Goal: Task Accomplishment & Management: Complete application form

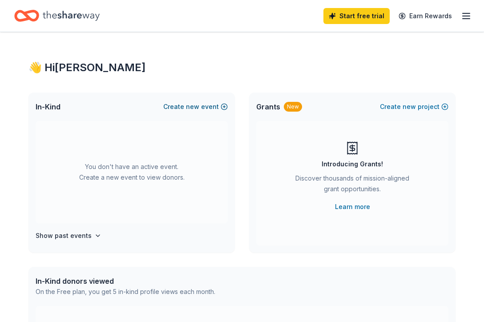
click at [189, 109] on span "new" at bounding box center [192, 106] width 13 height 11
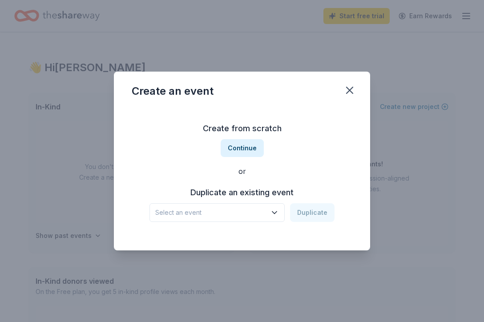
click at [275, 214] on icon "button" at bounding box center [274, 212] width 9 height 9
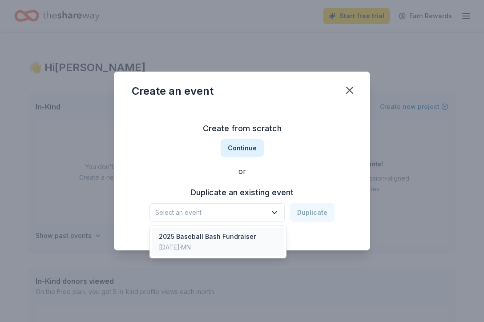
click at [247, 237] on div "2025 Baseball Bash Fundraiser" at bounding box center [207, 236] width 97 height 11
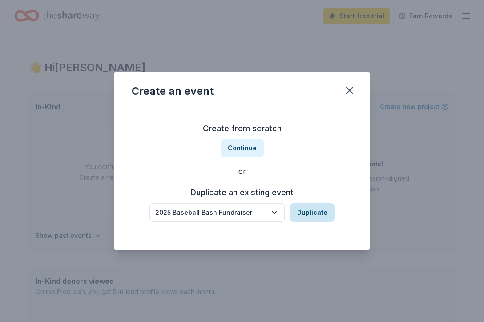
click at [313, 212] on button "Duplicate" at bounding box center [312, 212] width 44 height 19
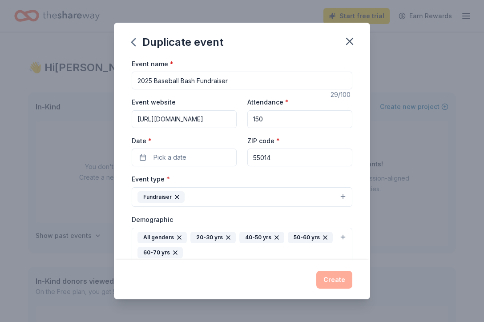
click at [152, 78] on input "2025 Baseball Bash Fundraiser" at bounding box center [242, 81] width 221 height 18
type input "2026 Baseball Bash Fundraiser"
click at [142, 158] on button "Pick a date" at bounding box center [184, 158] width 105 height 18
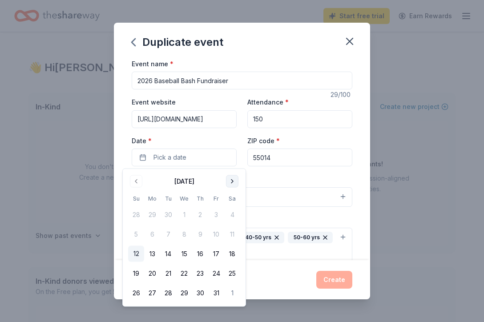
click at [233, 183] on button "Go to next month" at bounding box center [232, 181] width 12 height 12
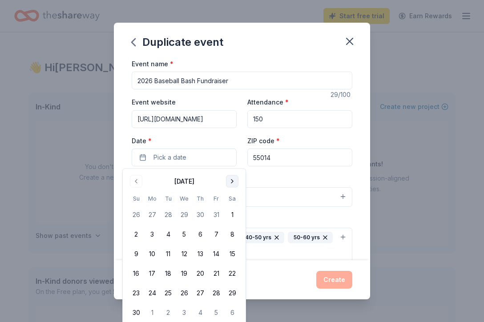
click at [233, 183] on button "Go to next month" at bounding box center [232, 181] width 12 height 12
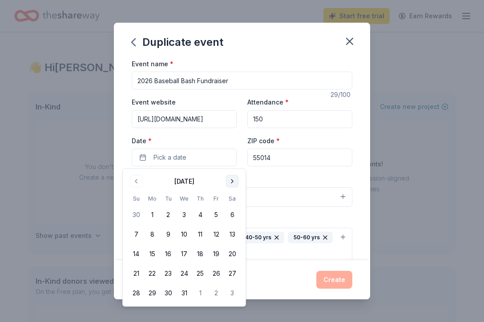
click at [233, 183] on button "Go to next month" at bounding box center [232, 181] width 12 height 12
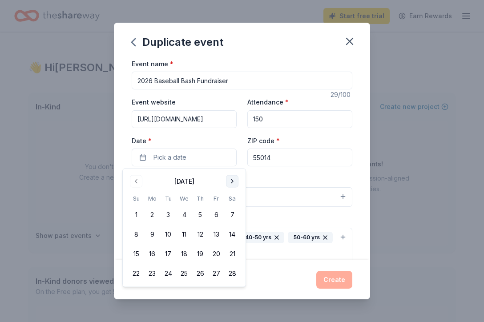
click at [233, 183] on button "Go to next month" at bounding box center [232, 181] width 12 height 12
click at [235, 185] on button "Go to next month" at bounding box center [232, 181] width 12 height 12
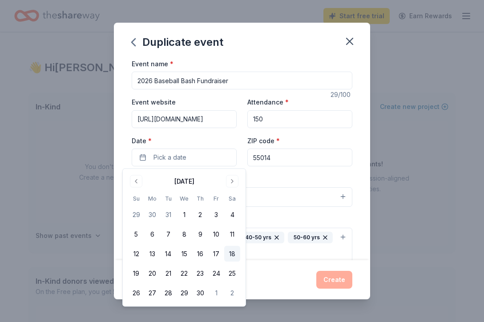
click at [236, 255] on button "18" at bounding box center [232, 254] width 16 height 16
click at [301, 182] on div "Event type * Fundraiser" at bounding box center [242, 190] width 221 height 33
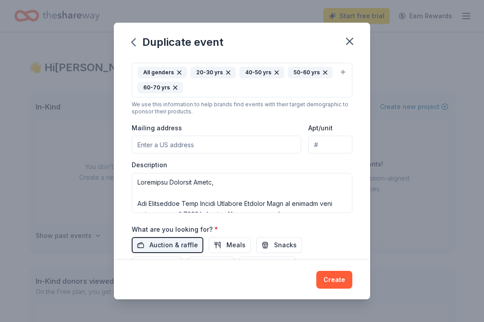
scroll to position [166, 0]
click at [257, 144] on input "Mailing address" at bounding box center [217, 144] width 170 height 18
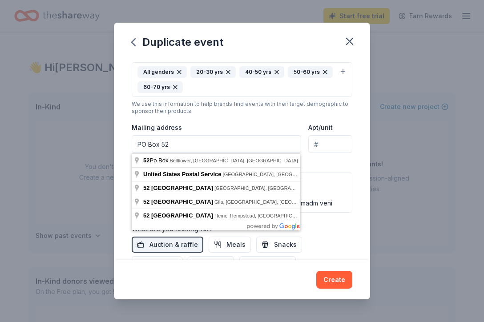
click at [215, 148] on input "PO Box 52" at bounding box center [217, 144] width 170 height 18
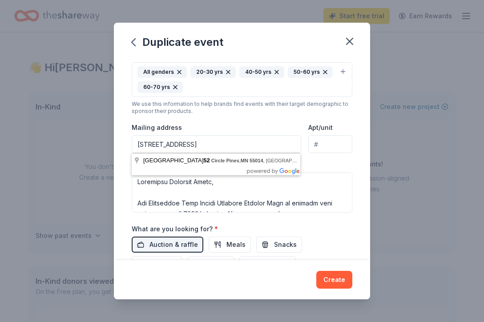
type input "PO Box 52, Circle Pines, MN 55014"
click at [245, 122] on div "Mailing address PO Box 52, Circle Pines, MN 55014" at bounding box center [217, 138] width 170 height 32
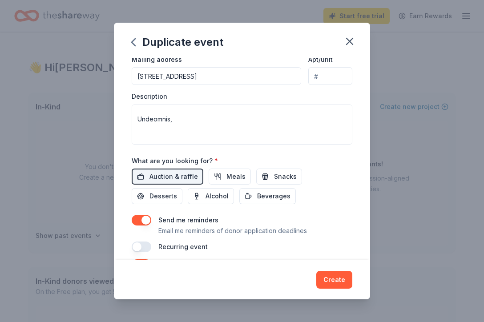
scroll to position [250, 0]
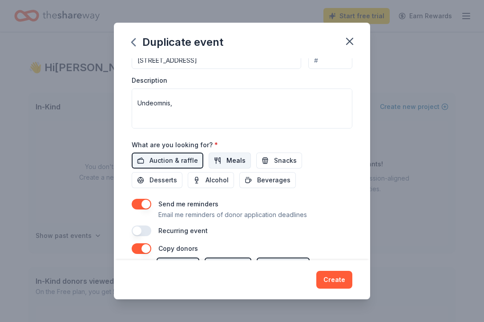
click at [235, 160] on span "Meals" at bounding box center [235, 160] width 19 height 11
click at [274, 164] on span "Snacks" at bounding box center [285, 160] width 23 height 11
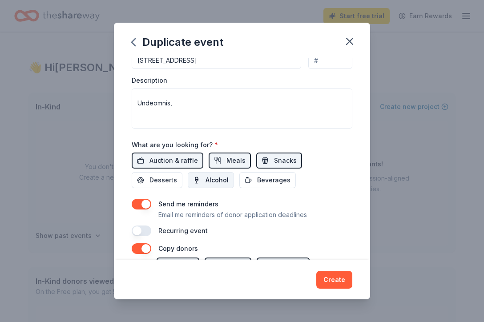
click at [188, 178] on button "Alcohol" at bounding box center [211, 180] width 46 height 16
click at [257, 176] on span "Beverages" at bounding box center [273, 180] width 33 height 11
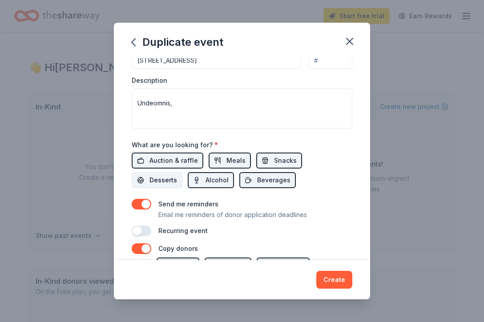
click at [177, 175] on span "Desserts" at bounding box center [164, 180] width 28 height 11
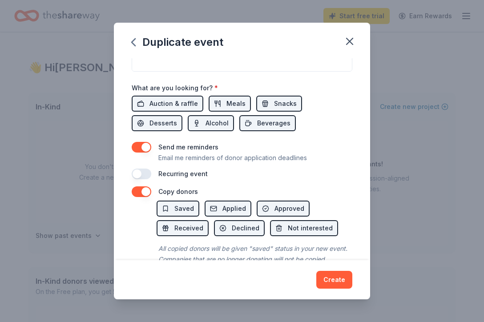
scroll to position [312, 0]
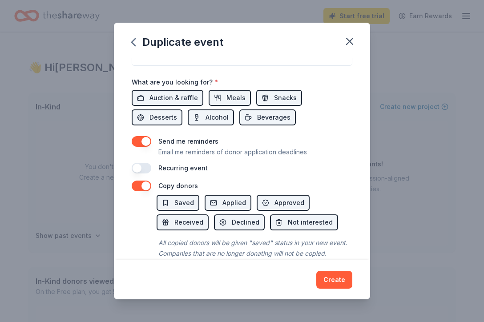
click at [140, 167] on button "button" at bounding box center [142, 168] width 20 height 11
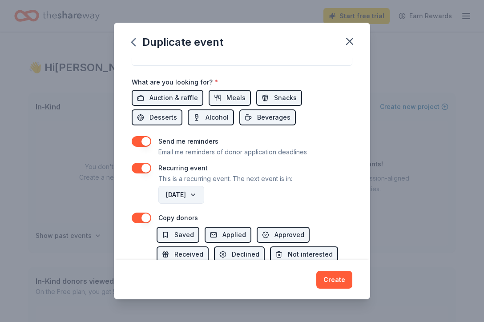
click at [204, 196] on button "April 2027" at bounding box center [181, 195] width 46 height 18
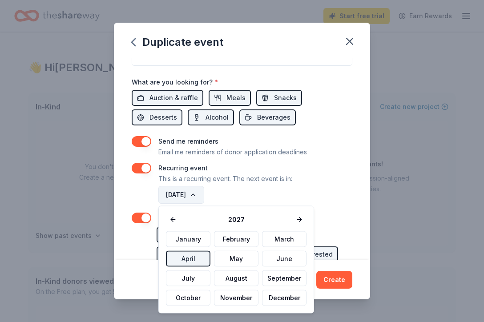
click at [204, 196] on button "April 2027" at bounding box center [181, 195] width 46 height 18
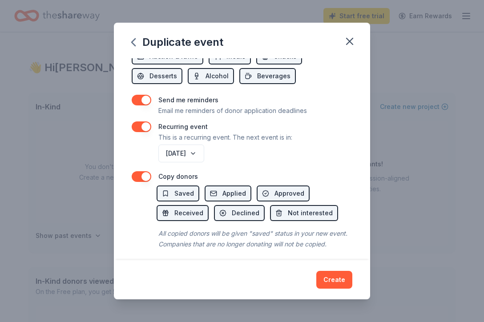
scroll to position [359, 0]
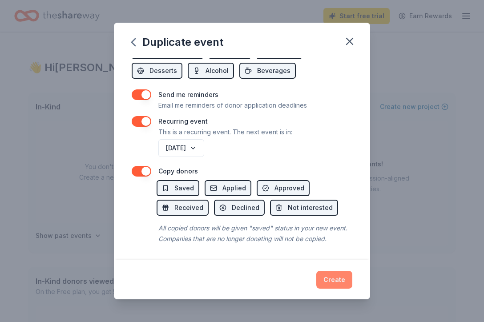
click at [328, 281] on button "Create" at bounding box center [334, 280] width 36 height 18
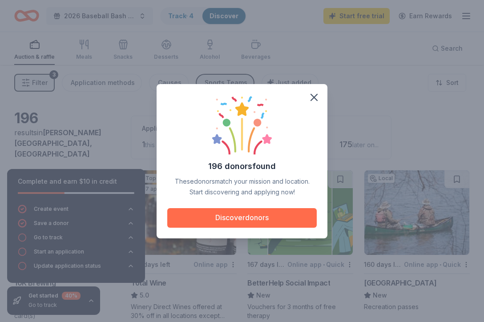
click at [262, 219] on button "Discover donors" at bounding box center [242, 218] width 150 height 20
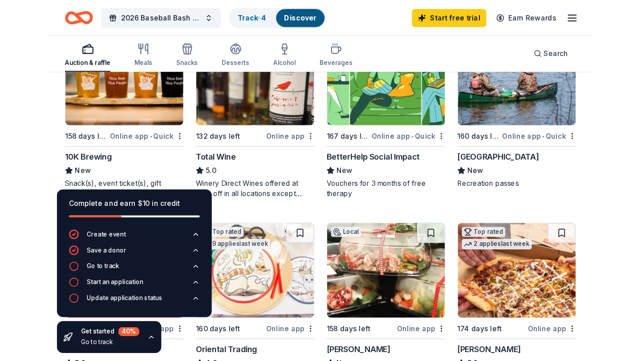
scroll to position [147, 0]
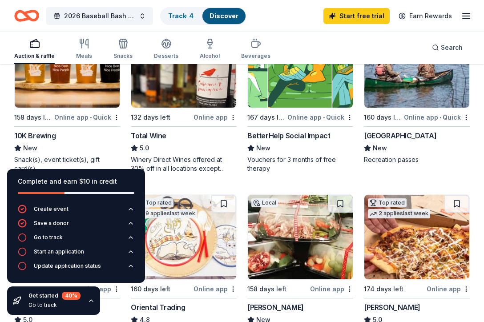
click at [36, 130] on div "10K Brewing" at bounding box center [35, 135] width 42 height 11
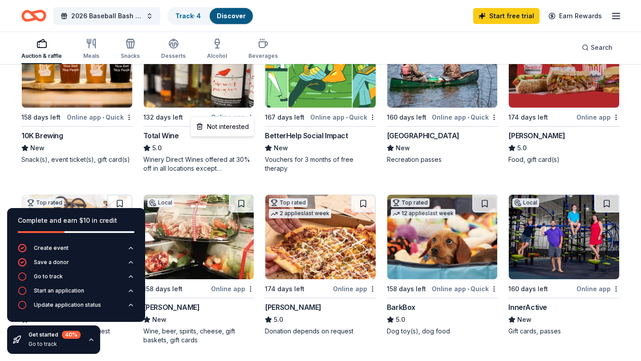
click at [251, 113] on html "County Road 52 Circle Pines , MN 55014 , USA 2026 Baseball Bash Fundraiser Trac…" at bounding box center [320, 33] width 641 height 361
click at [171, 130] on div "Total Wine" at bounding box center [161, 135] width 36 height 11
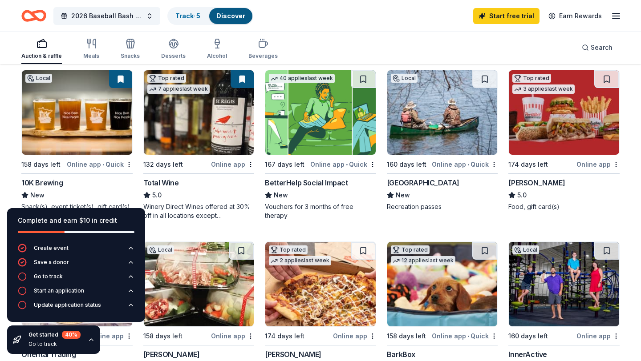
scroll to position [95, 0]
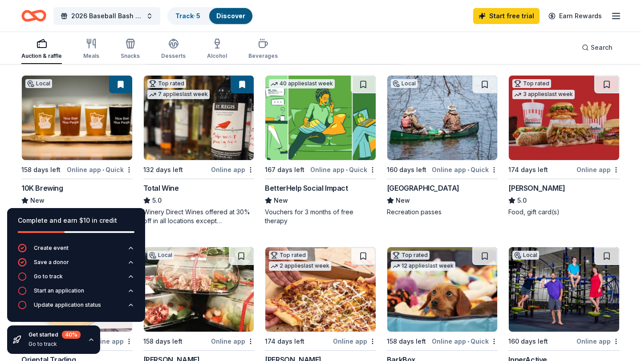
click at [426, 183] on div "[GEOGRAPHIC_DATA]" at bounding box center [423, 188] width 73 height 11
click at [484, 183] on div "Portillo's" at bounding box center [536, 188] width 57 height 11
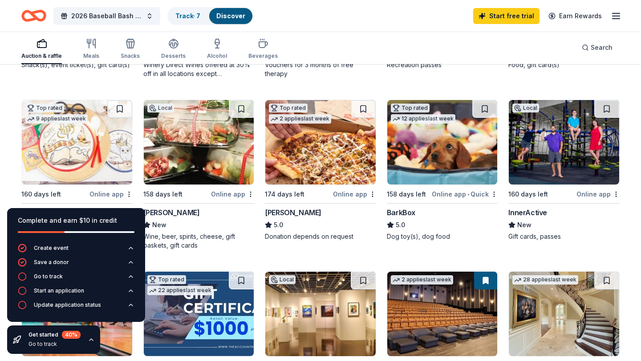
scroll to position [246, 0]
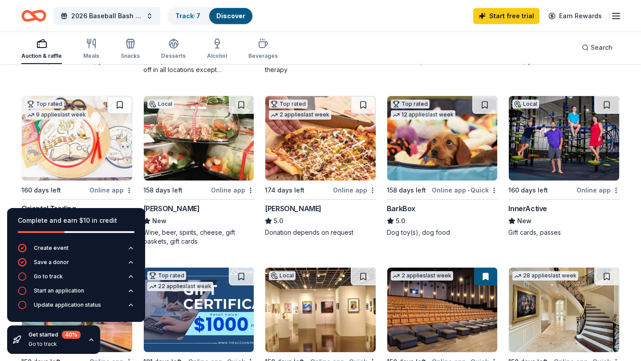
click at [121, 101] on button at bounding box center [119, 105] width 25 height 18
click at [242, 99] on button at bounding box center [241, 105] width 25 height 18
click at [363, 98] on button at bounding box center [363, 105] width 25 height 18
click at [484, 125] on img at bounding box center [564, 138] width 110 height 85
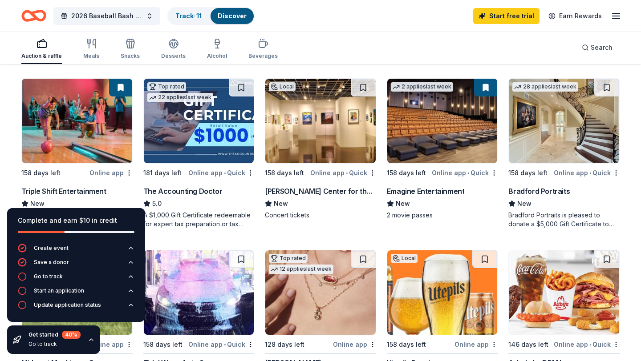
scroll to position [435, 0]
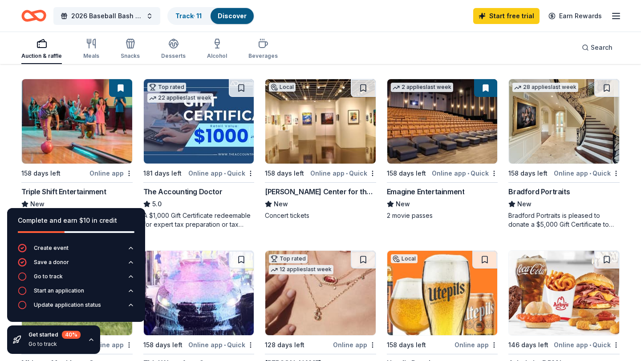
click at [117, 80] on button at bounding box center [120, 88] width 23 height 18
click at [241, 79] on button at bounding box center [241, 88] width 25 height 18
click at [362, 85] on button at bounding box center [363, 88] width 25 height 18
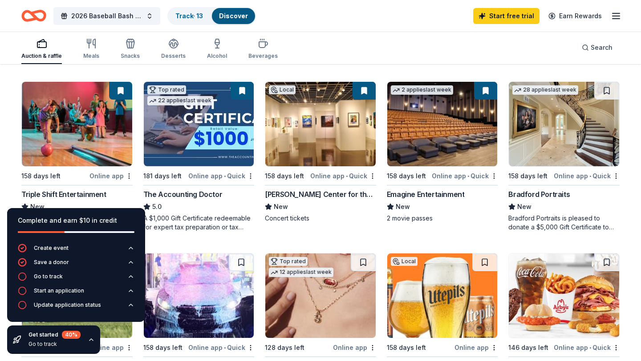
scroll to position [429, 0]
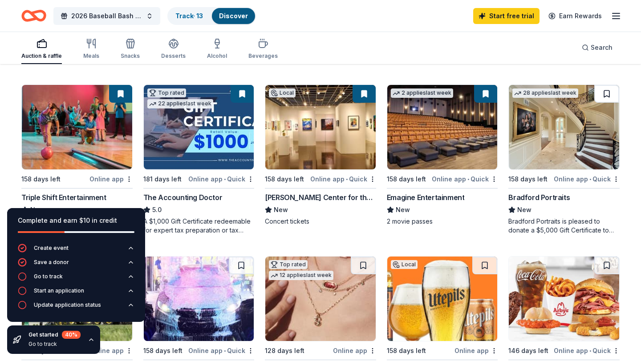
click at [484, 90] on button at bounding box center [606, 94] width 25 height 18
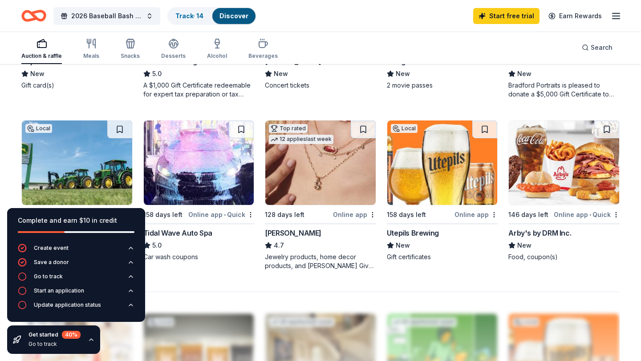
scroll to position [568, 0]
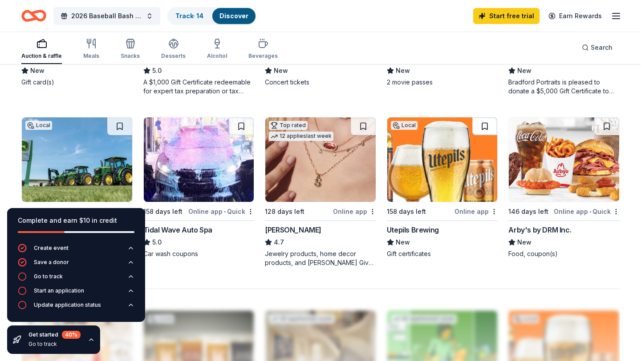
click at [484, 119] on button at bounding box center [484, 126] width 25 height 18
click at [361, 123] on button at bounding box center [363, 126] width 25 height 18
click at [244, 122] on button at bounding box center [241, 126] width 25 height 18
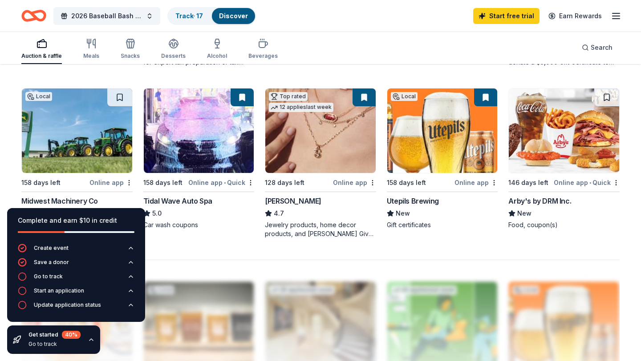
scroll to position [582, 0]
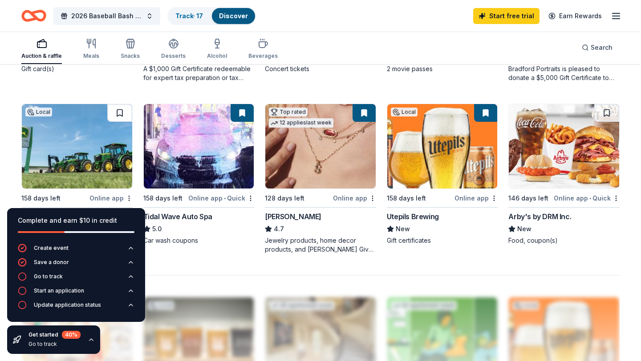
click at [122, 104] on button at bounding box center [119, 113] width 25 height 18
click at [484, 104] on button at bounding box center [606, 113] width 25 height 18
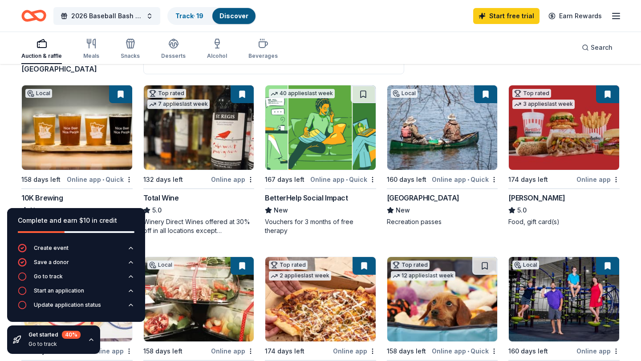
scroll to position [0, 0]
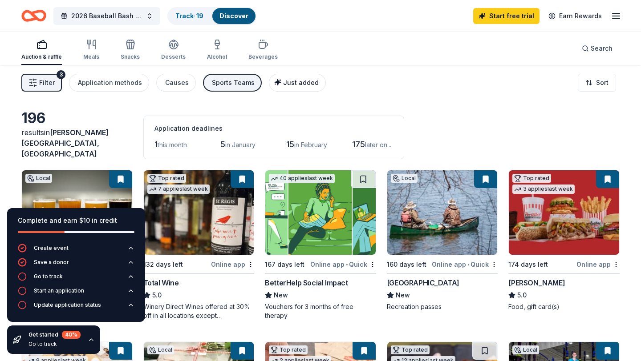
click at [292, 84] on span "Just added" at bounding box center [301, 83] width 36 height 8
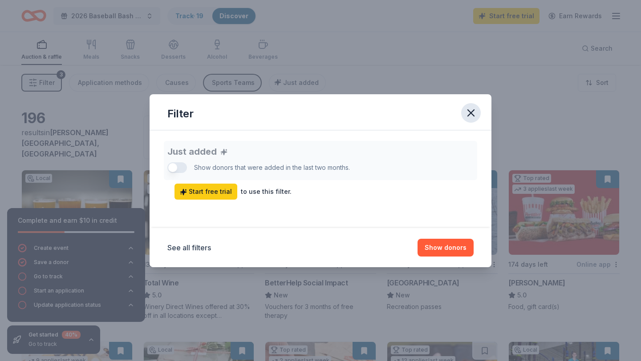
click at [476, 109] on icon "button" at bounding box center [471, 113] width 12 height 12
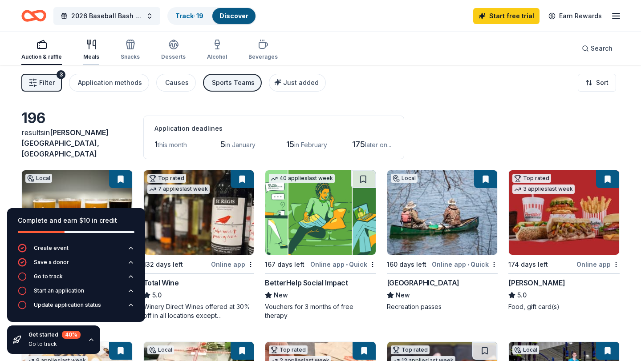
click at [92, 47] on icon "button" at bounding box center [91, 44] width 11 height 11
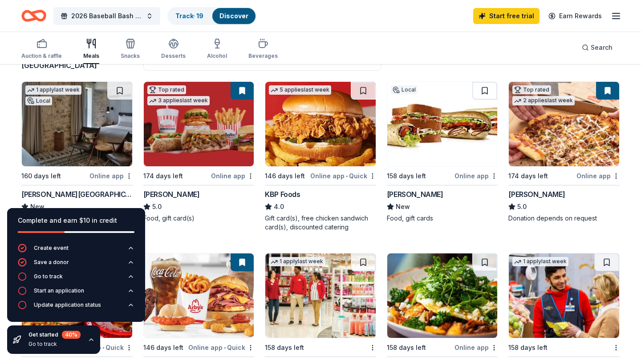
scroll to position [90, 0]
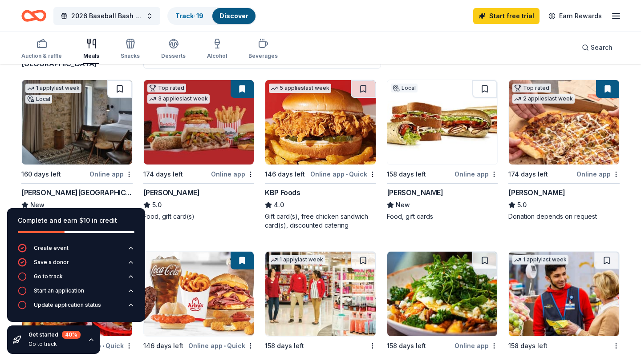
click at [119, 85] on button at bounding box center [119, 89] width 25 height 18
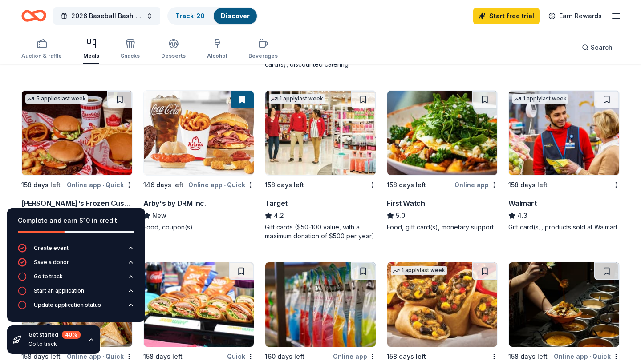
scroll to position [251, 0]
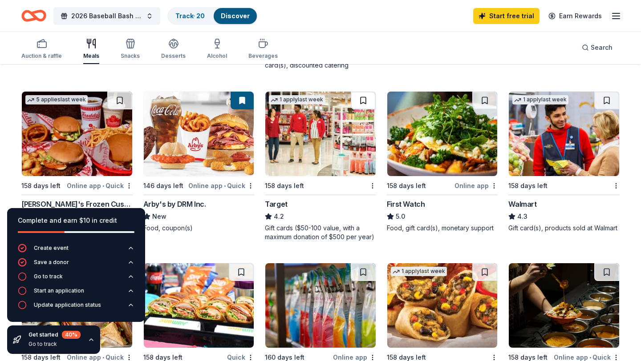
click at [363, 96] on button at bounding box center [363, 101] width 25 height 18
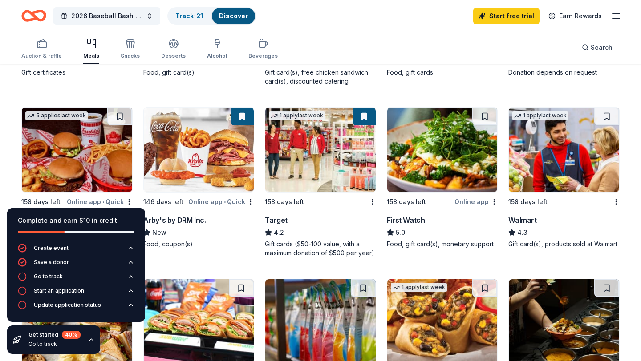
scroll to position [237, 0]
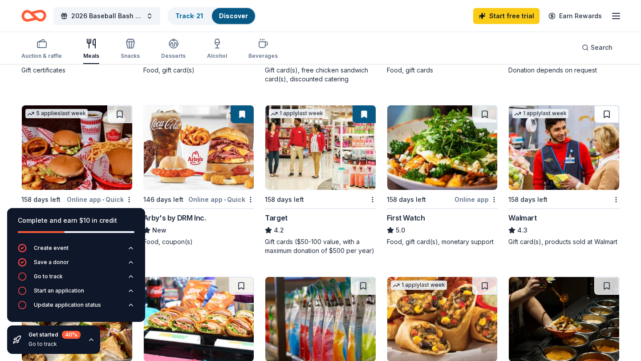
click at [484, 109] on button at bounding box center [606, 114] width 25 height 18
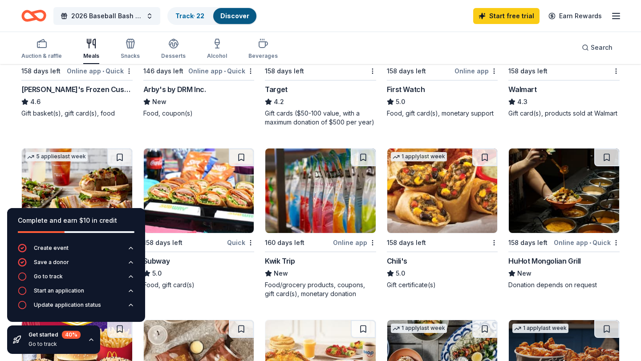
scroll to position [368, 0]
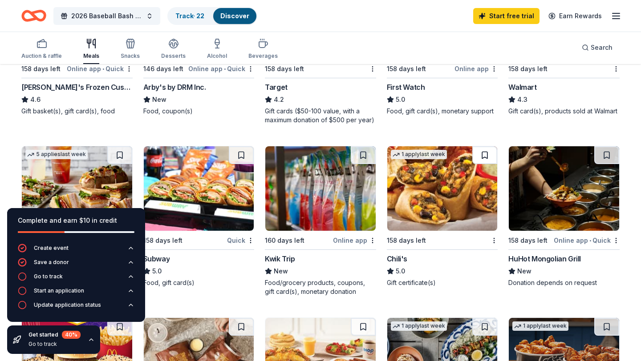
click at [484, 149] on button at bounding box center [484, 155] width 25 height 18
click at [364, 150] on button at bounding box center [363, 155] width 25 height 18
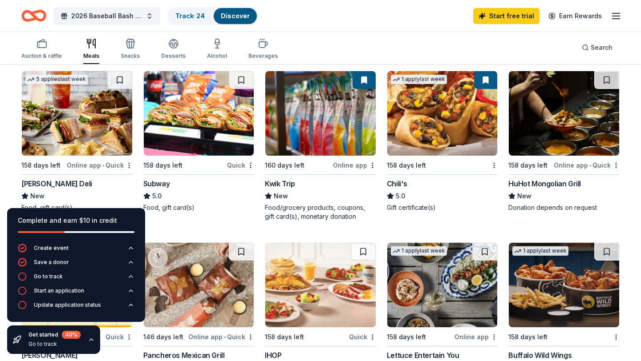
scroll to position [442, 0]
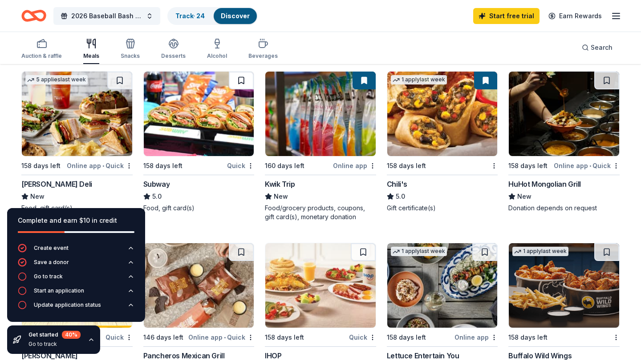
click at [240, 75] on button at bounding box center [241, 81] width 25 height 18
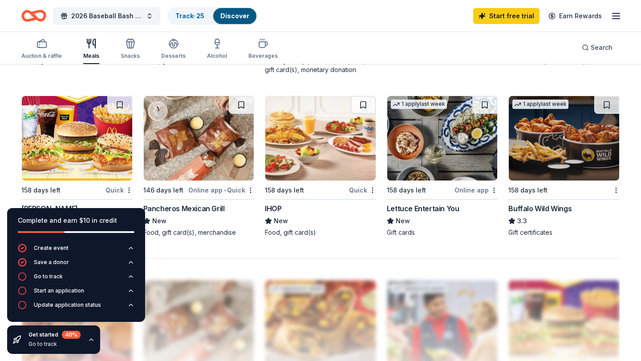
scroll to position [584, 0]
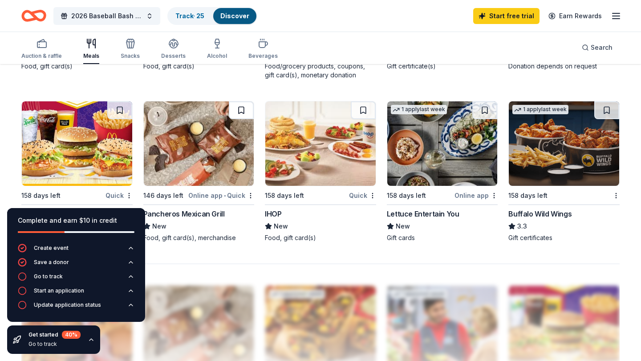
click at [242, 102] on button at bounding box center [241, 110] width 25 height 18
click at [484, 107] on button at bounding box center [606, 110] width 25 height 18
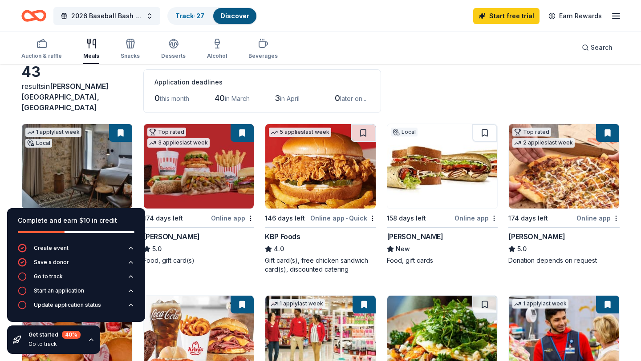
scroll to position [0, 0]
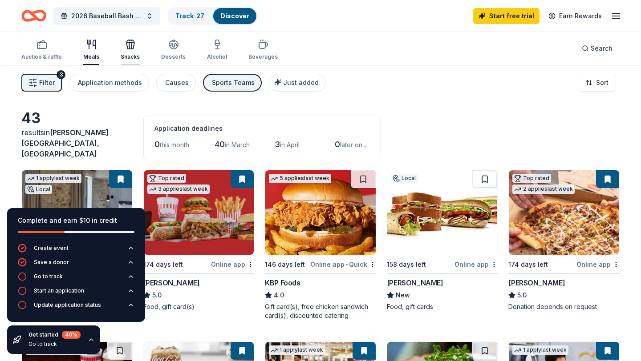
click at [133, 52] on div "Snacks" at bounding box center [130, 49] width 19 height 21
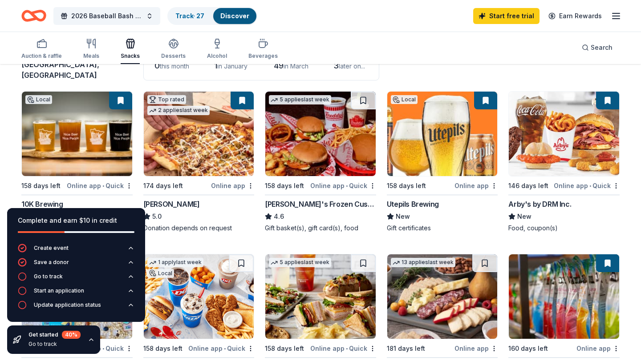
scroll to position [79, 0]
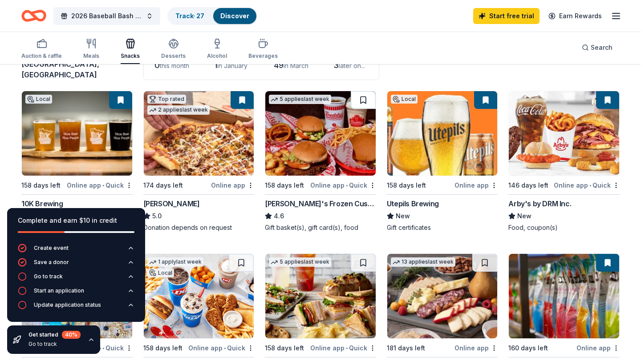
click at [365, 96] on button at bounding box center [363, 100] width 25 height 18
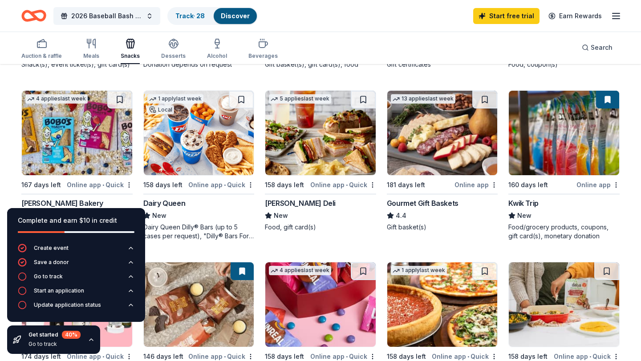
scroll to position [246, 0]
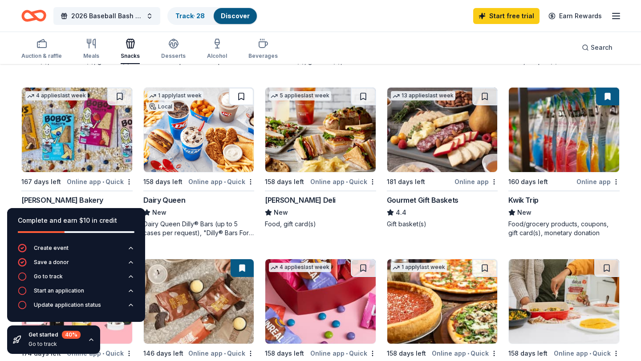
click at [238, 90] on button at bounding box center [241, 97] width 25 height 18
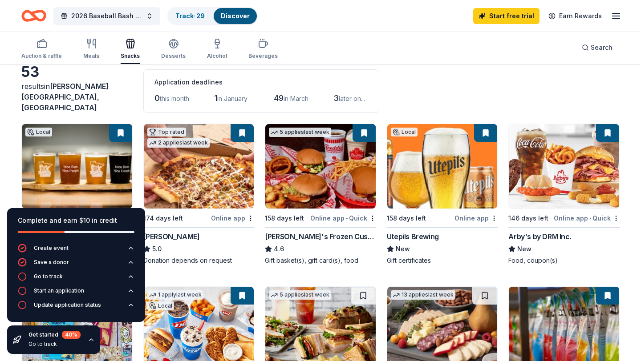
scroll to position [0, 0]
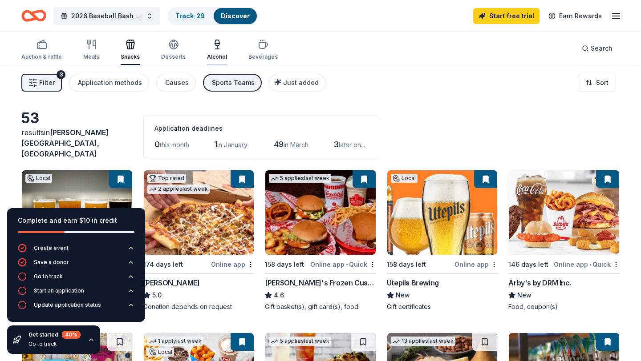
click at [214, 42] on icon "button" at bounding box center [217, 44] width 11 height 11
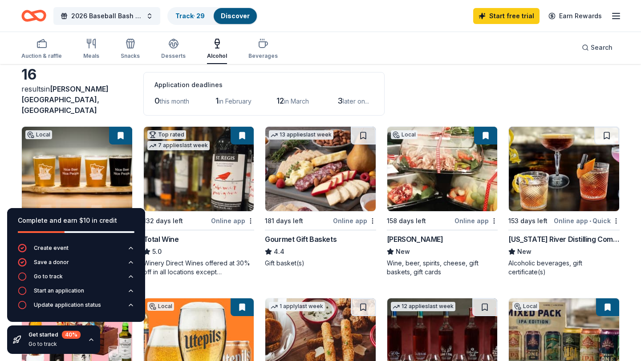
scroll to position [40, 0]
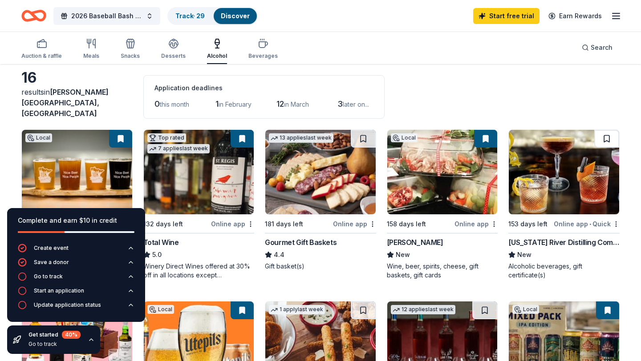
click at [484, 136] on button at bounding box center [606, 139] width 25 height 18
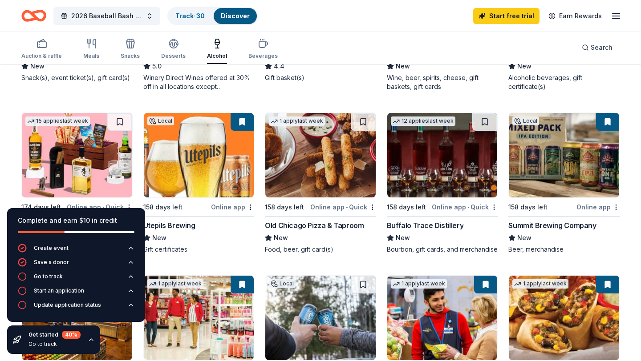
scroll to position [230, 0]
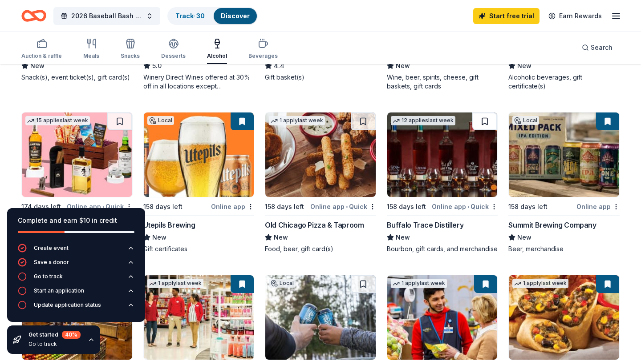
click at [484, 120] on button at bounding box center [484, 122] width 25 height 18
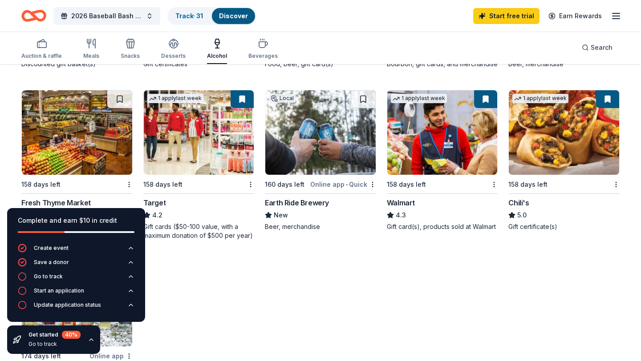
scroll to position [404, 0]
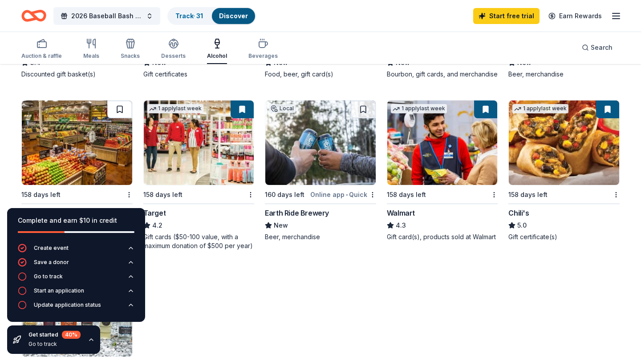
click at [116, 105] on button at bounding box center [119, 110] width 25 height 18
click at [363, 108] on button at bounding box center [363, 110] width 25 height 18
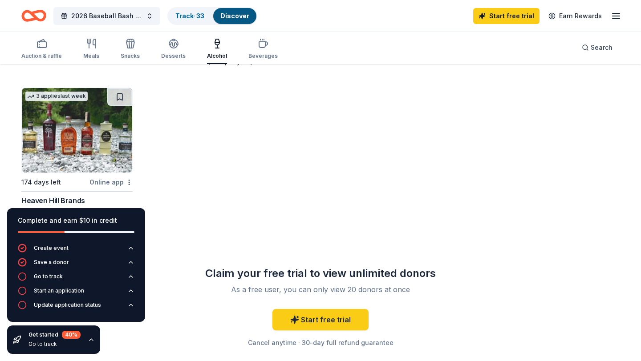
scroll to position [588, 0]
click at [121, 92] on button at bounding box center [119, 98] width 25 height 18
click at [258, 49] on div "Beverages" at bounding box center [262, 48] width 29 height 21
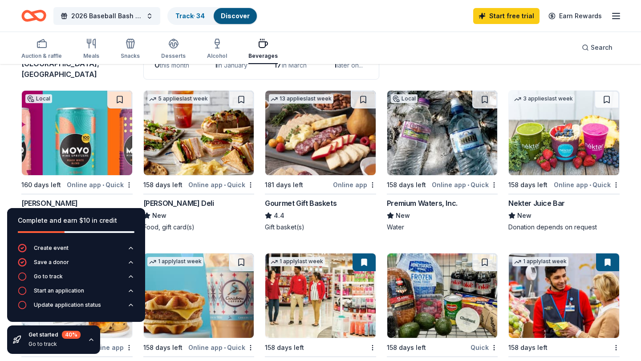
scroll to position [73, 0]
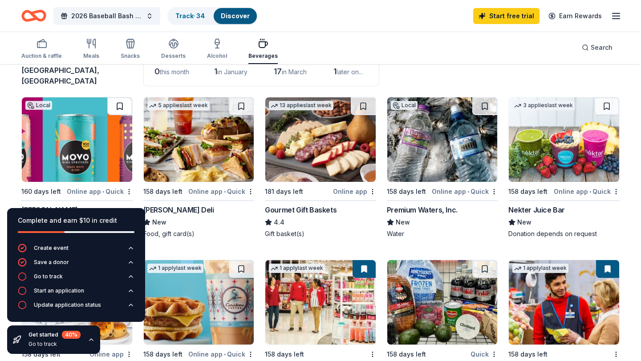
click at [115, 100] on button at bounding box center [119, 106] width 25 height 18
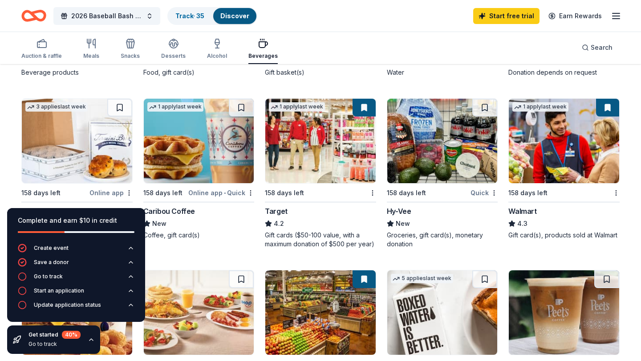
scroll to position [231, 0]
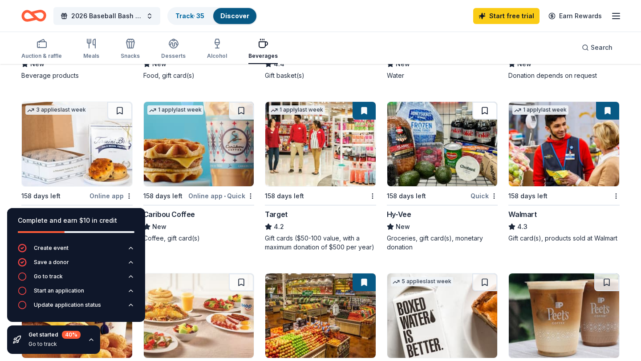
click at [484, 107] on button at bounding box center [484, 111] width 25 height 18
click at [243, 109] on button at bounding box center [241, 111] width 25 height 18
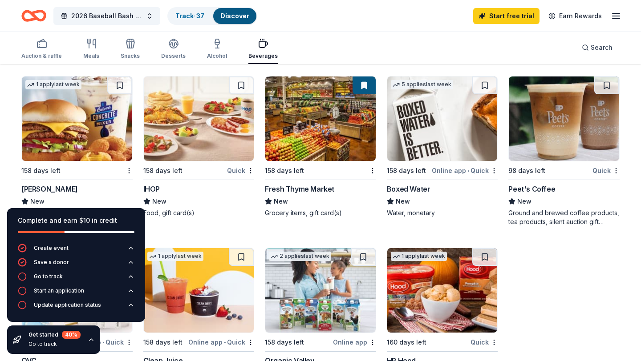
scroll to position [431, 0]
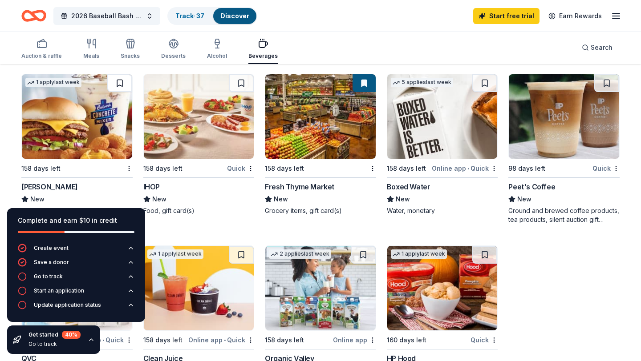
click at [119, 78] on button at bounding box center [119, 83] width 25 height 18
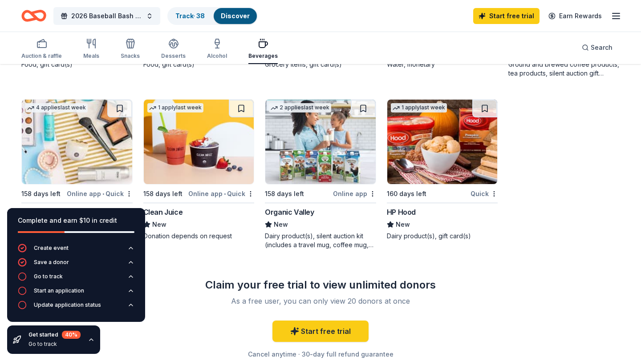
scroll to position [574, 0]
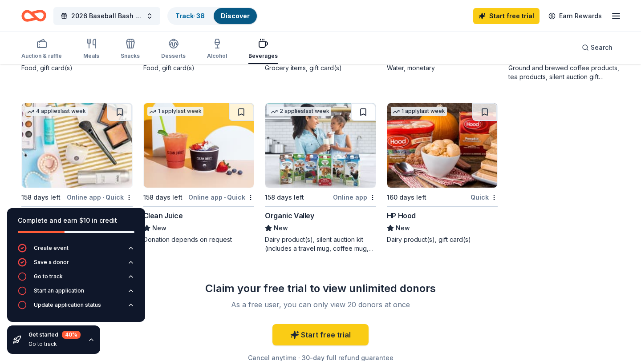
click at [359, 106] on button at bounding box center [363, 112] width 25 height 18
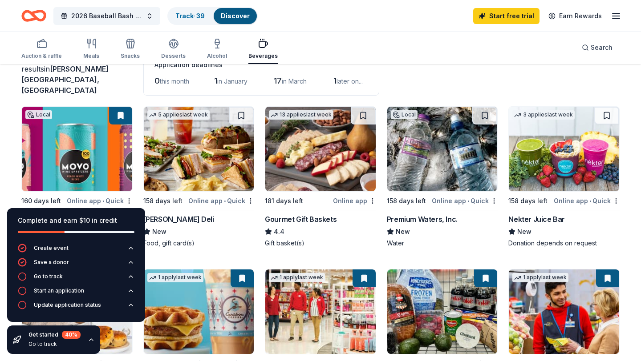
scroll to position [0, 0]
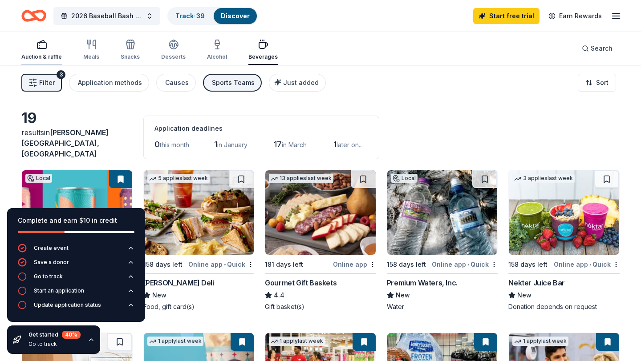
click at [40, 52] on div "Auction & raffle" at bounding box center [41, 49] width 40 height 21
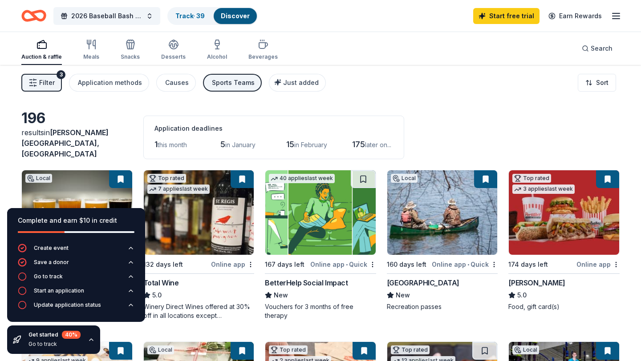
click at [484, 17] on icon "button" at bounding box center [616, 16] width 11 height 11
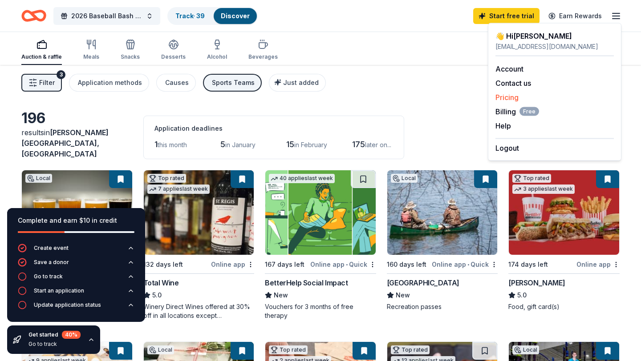
click at [484, 98] on link "Pricing" at bounding box center [506, 97] width 23 height 9
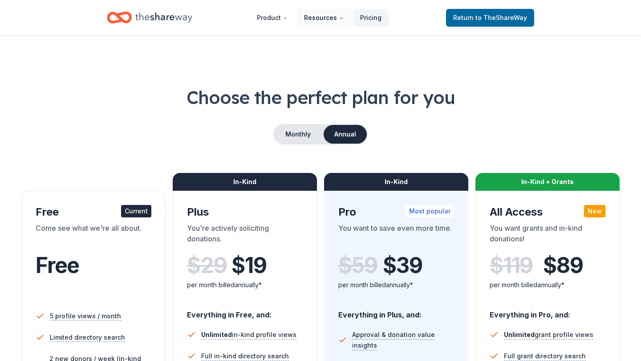
click at [321, 20] on button "Resources" at bounding box center [324, 18] width 54 height 18
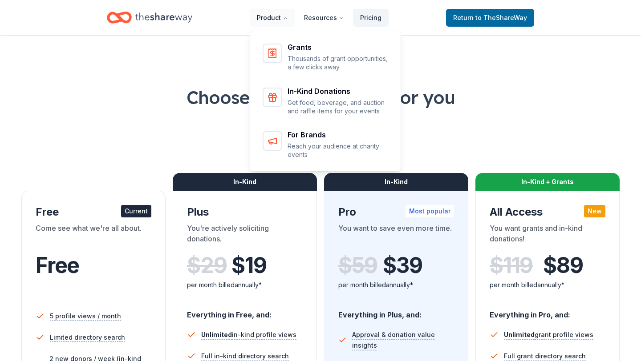
click at [274, 15] on button "Product" at bounding box center [272, 18] width 45 height 18
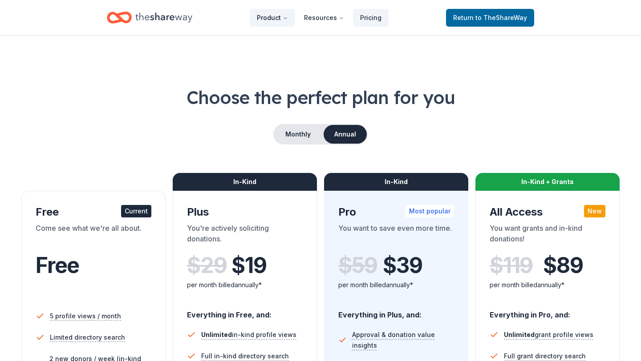
click at [274, 15] on button "Product" at bounding box center [272, 18] width 45 height 18
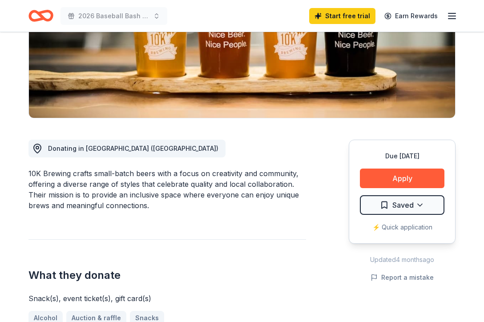
scroll to position [151, 0]
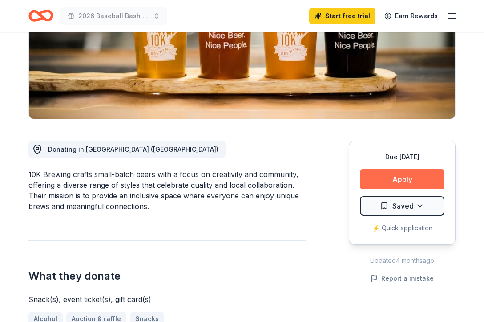
click at [405, 175] on button "Apply" at bounding box center [402, 180] width 85 height 20
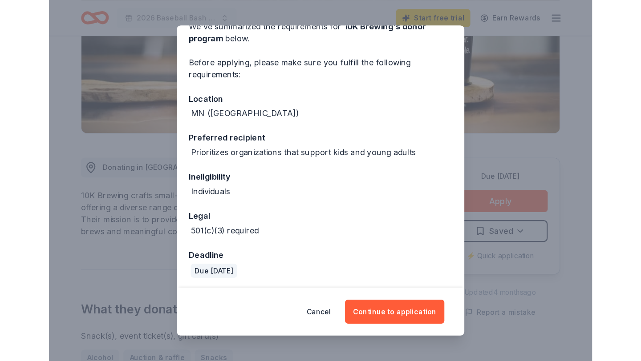
scroll to position [49, 0]
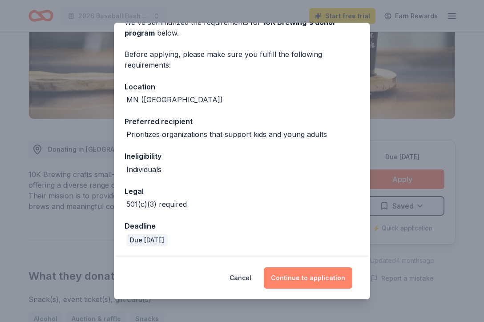
click at [314, 280] on button "Continue to application" at bounding box center [308, 277] width 89 height 21
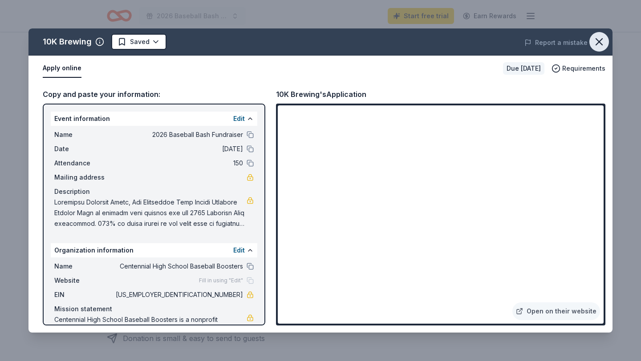
click at [484, 43] on icon "button" at bounding box center [599, 42] width 12 height 12
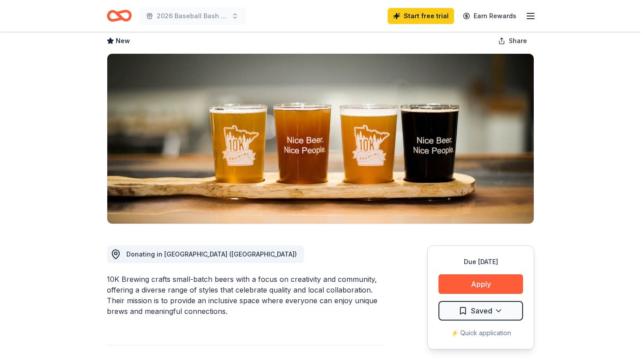
scroll to position [0, 0]
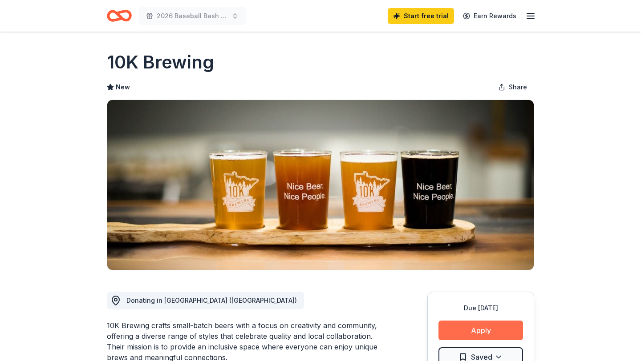
click at [454, 322] on button "Apply" at bounding box center [480, 331] width 85 height 20
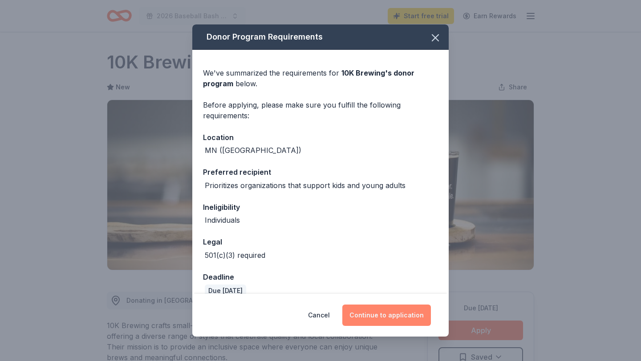
click at [384, 315] on button "Continue to application" at bounding box center [386, 315] width 89 height 21
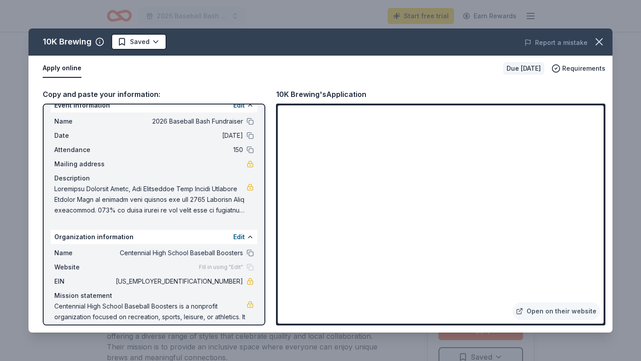
scroll to position [32, 0]
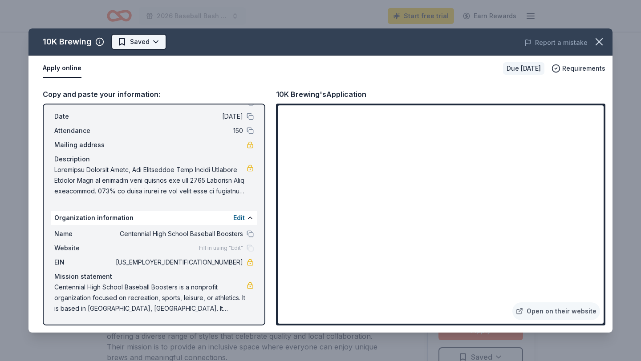
click at [156, 43] on html "2026 Baseball Bash Fundraiser Start free trial Earn Rewards Due in 158 days Sha…" at bounding box center [320, 180] width 641 height 361
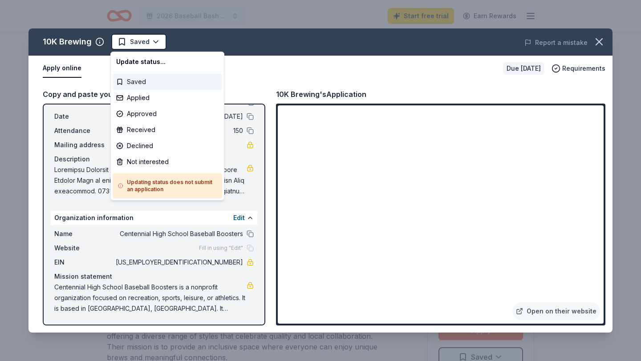
click at [142, 85] on div "Saved" at bounding box center [167, 82] width 109 height 16
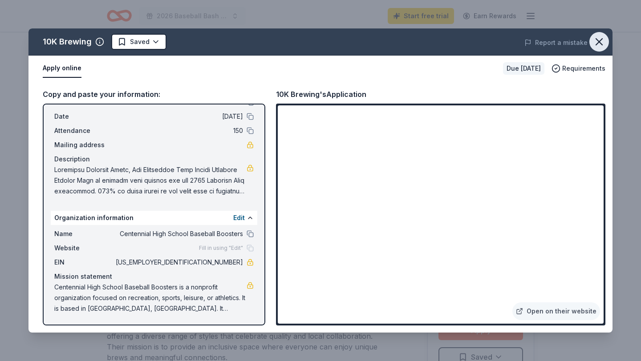
click at [484, 42] on icon "button" at bounding box center [599, 42] width 6 height 6
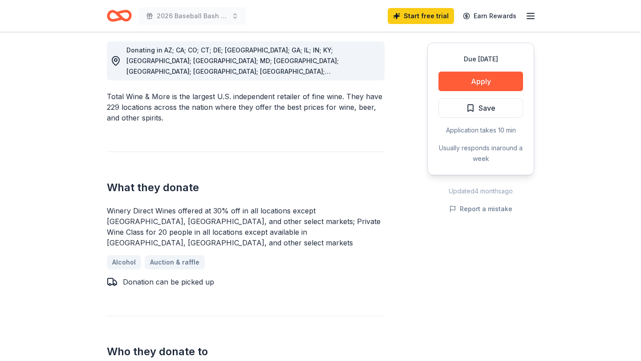
scroll to position [251, 0]
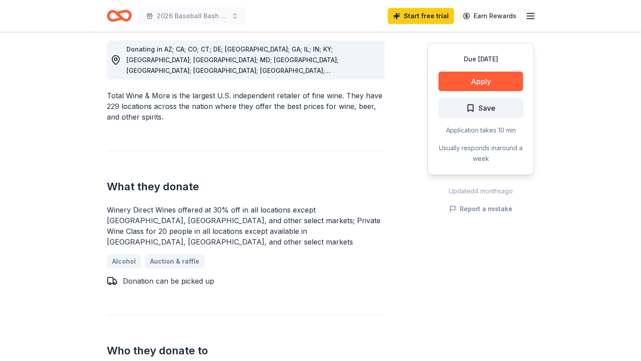
click at [475, 109] on span "Save" at bounding box center [480, 108] width 29 height 12
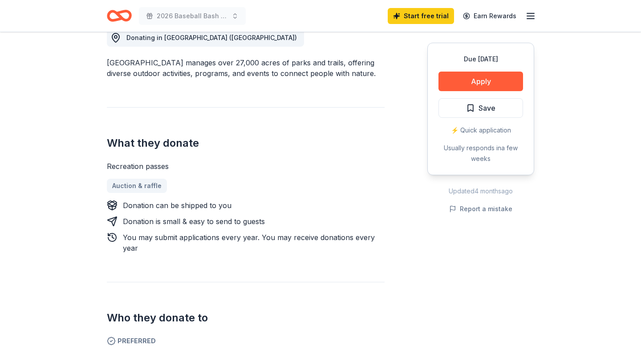
scroll to position [263, 0]
click at [471, 113] on span "Save" at bounding box center [480, 108] width 29 height 12
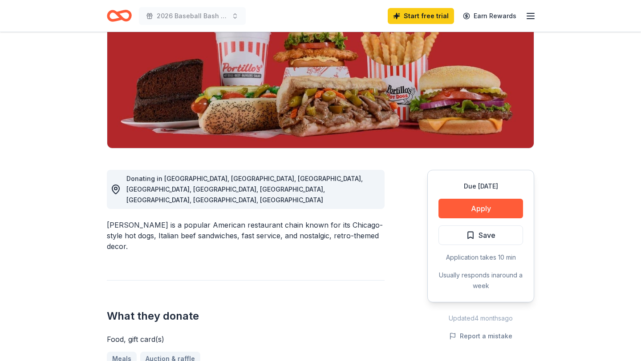
scroll to position [124, 0]
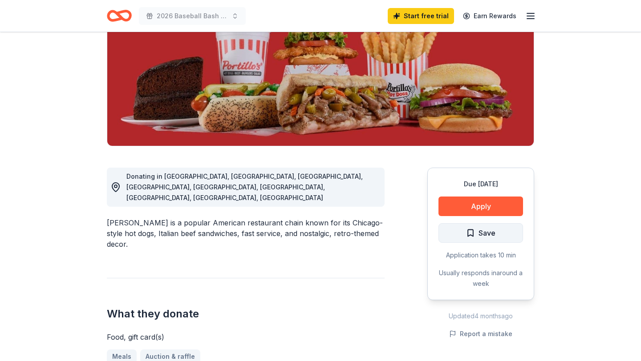
click at [494, 233] on span "Save" at bounding box center [486, 233] width 17 height 12
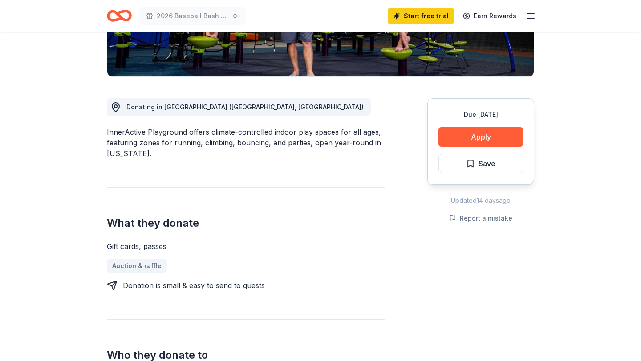
scroll to position [199, 0]
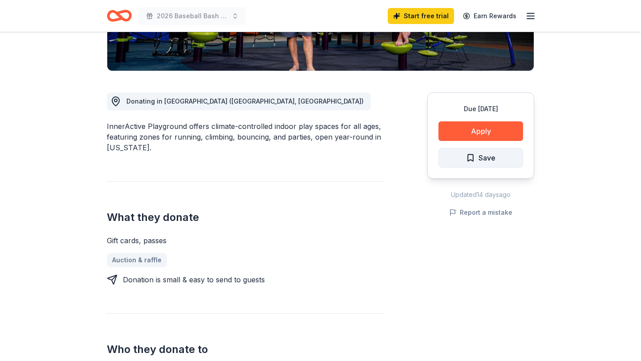
click at [489, 155] on span "Save" at bounding box center [486, 158] width 17 height 12
